Goal: Find contact information: Find contact information

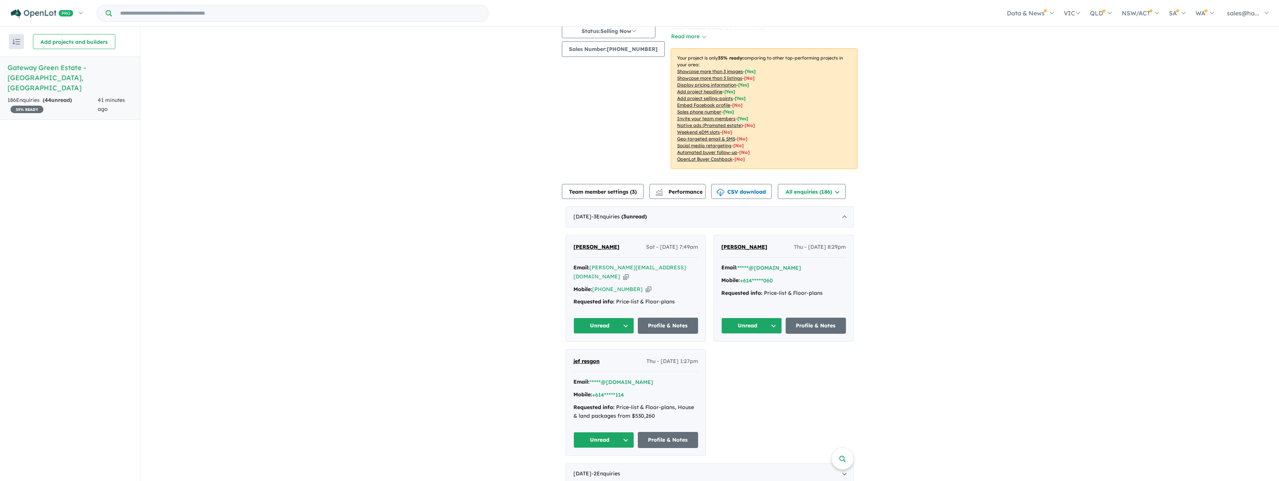
scroll to position [112, 0]
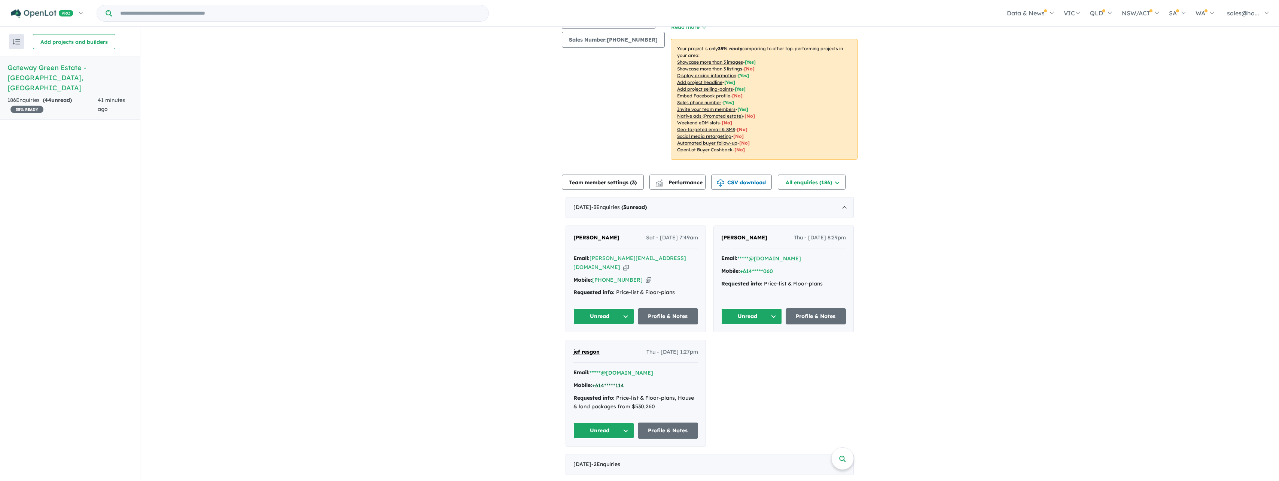
click at [612, 381] on button "+614*****114" at bounding box center [608, 385] width 32 height 8
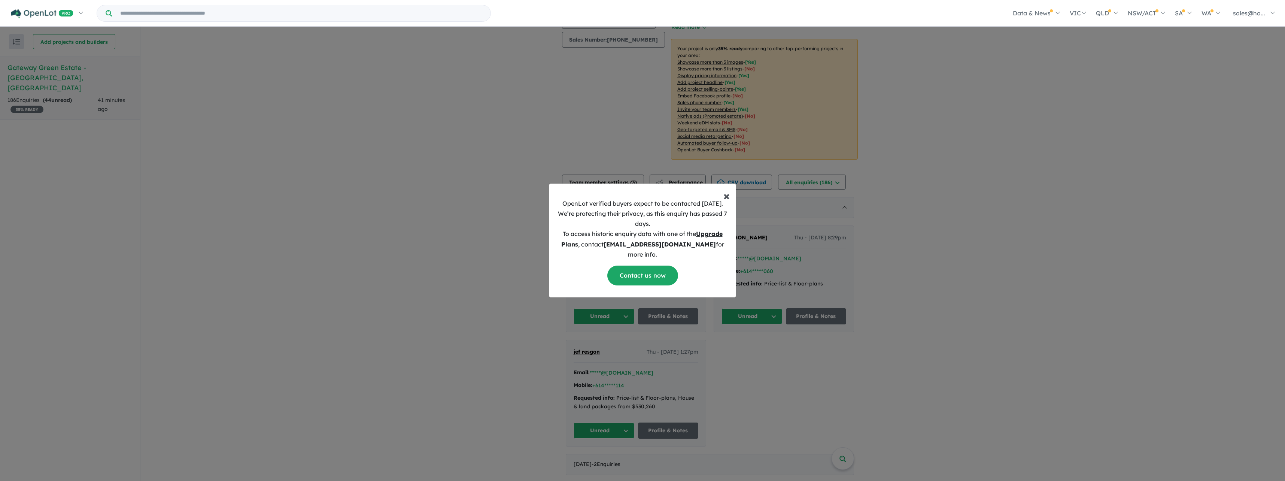
click at [733, 199] on button "× Close" at bounding box center [726, 192] width 18 height 18
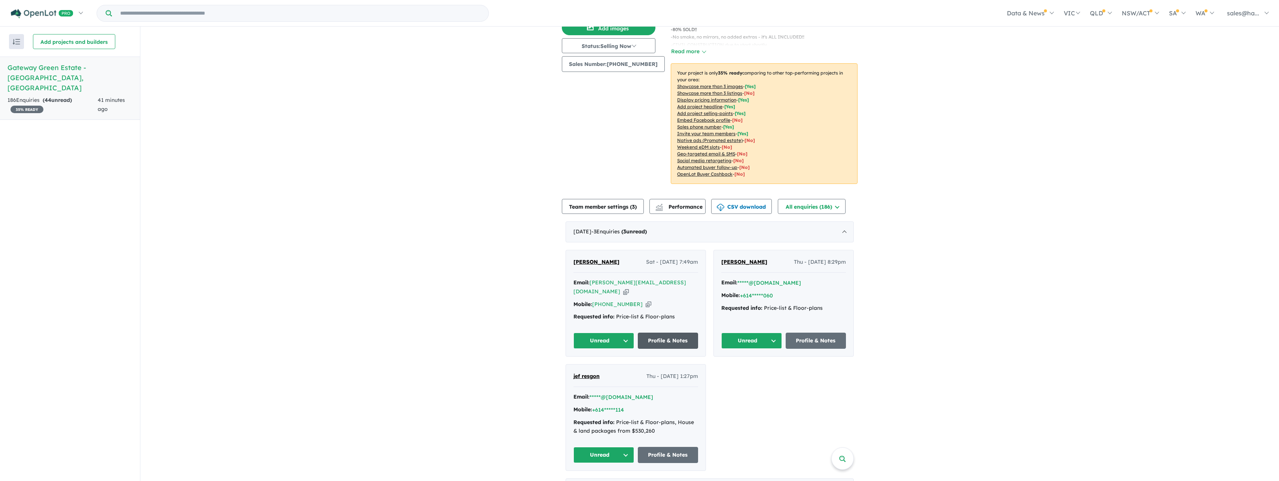
scroll to position [75, 0]
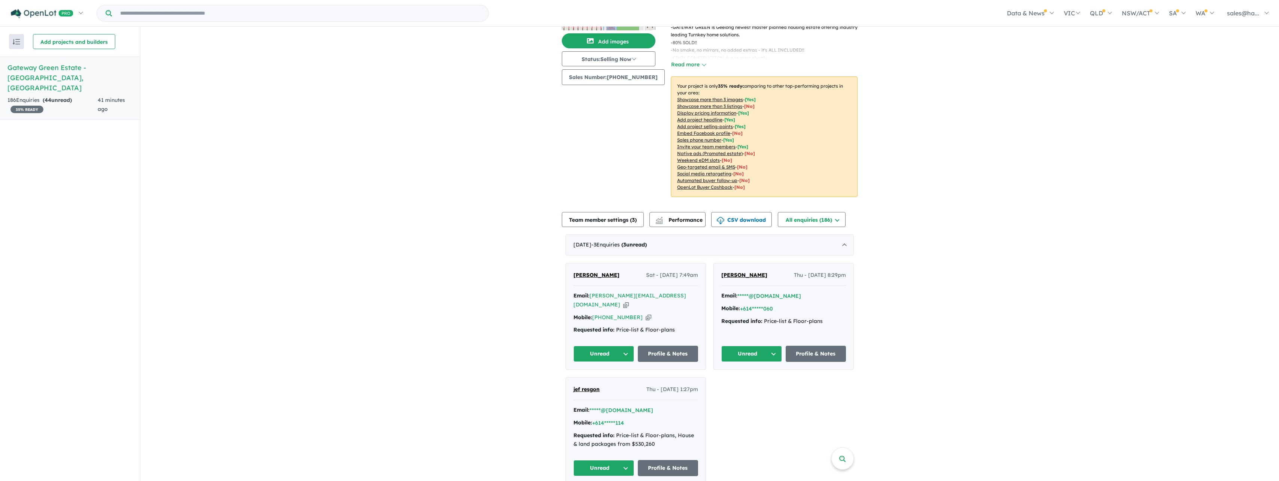
drag, startPoint x: 660, startPoint y: 294, endPoint x: 652, endPoint y: 297, distance: 7.7
click at [629, 301] on icon "button" at bounding box center [626, 305] width 6 height 8
click at [646, 313] on icon "button" at bounding box center [649, 317] width 6 height 8
click at [661, 346] on link "Profile & Notes" at bounding box center [668, 354] width 61 height 16
